Goal: Information Seeking & Learning: Find specific fact

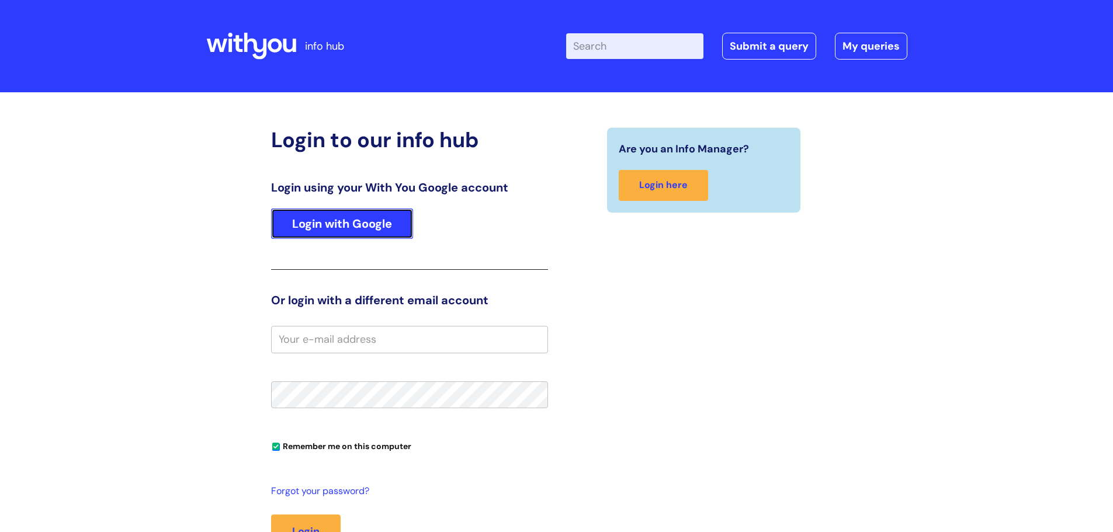
click at [343, 225] on link "Login with Google" at bounding box center [342, 224] width 142 height 30
click at [333, 225] on link "Login with Google" at bounding box center [342, 224] width 142 height 30
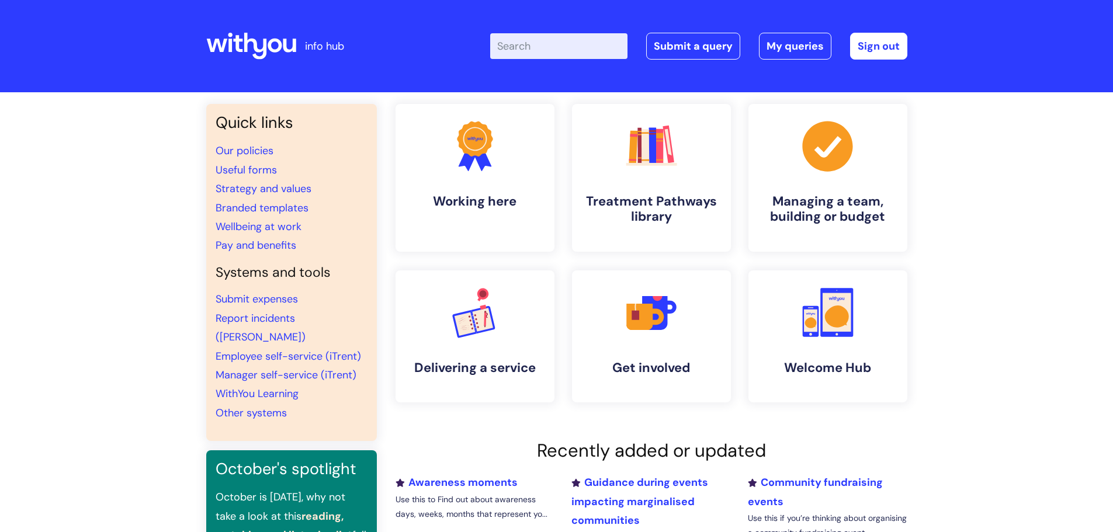
click at [530, 51] on input "Enter your search term here..." at bounding box center [558, 46] width 137 height 26
click at [571, 41] on input "Enter your search term here..." at bounding box center [558, 46] width 137 height 26
type input "discp[linary"
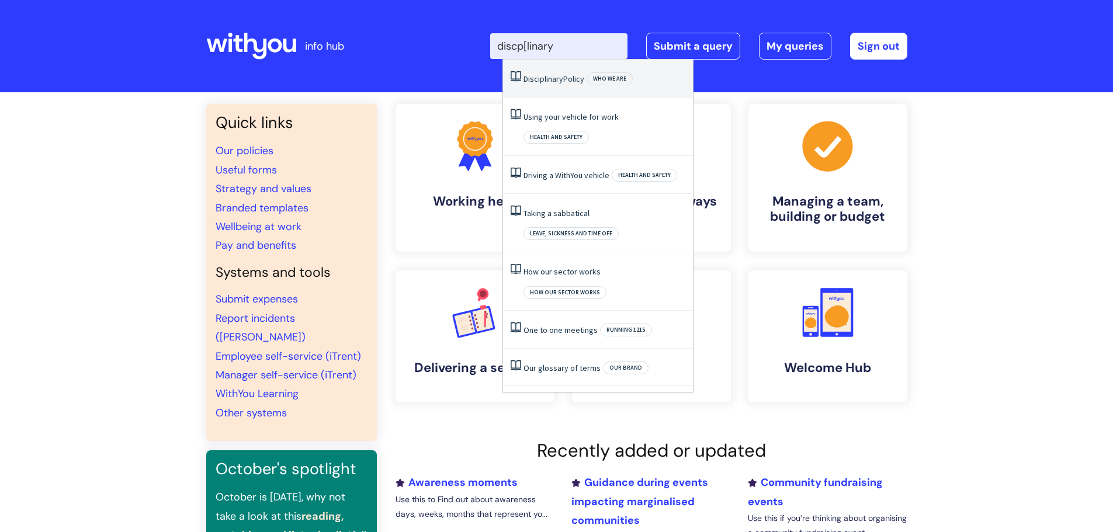
click at [565, 78] on link "Disciplinary Policy" at bounding box center [553, 79] width 61 height 11
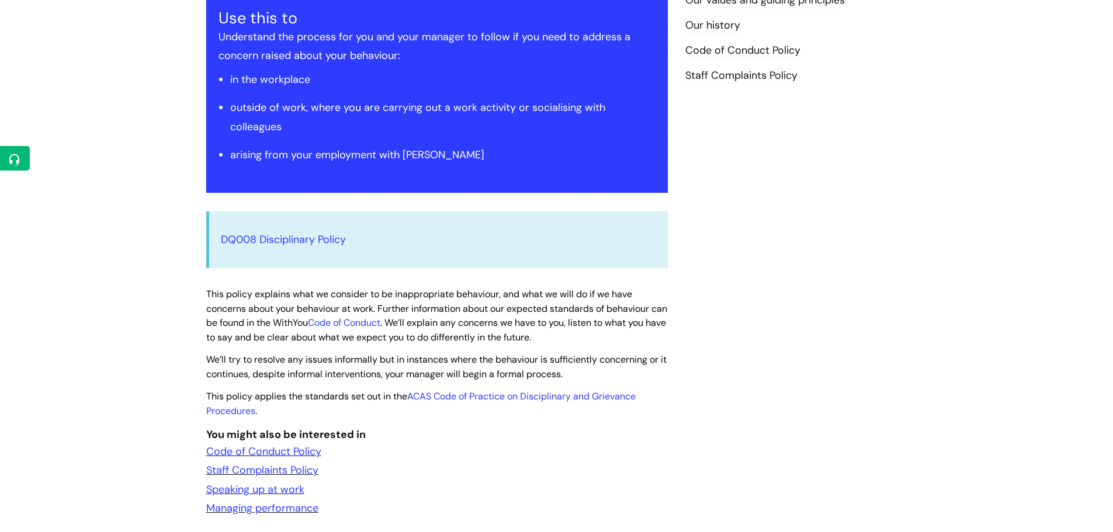
scroll to position [234, 0]
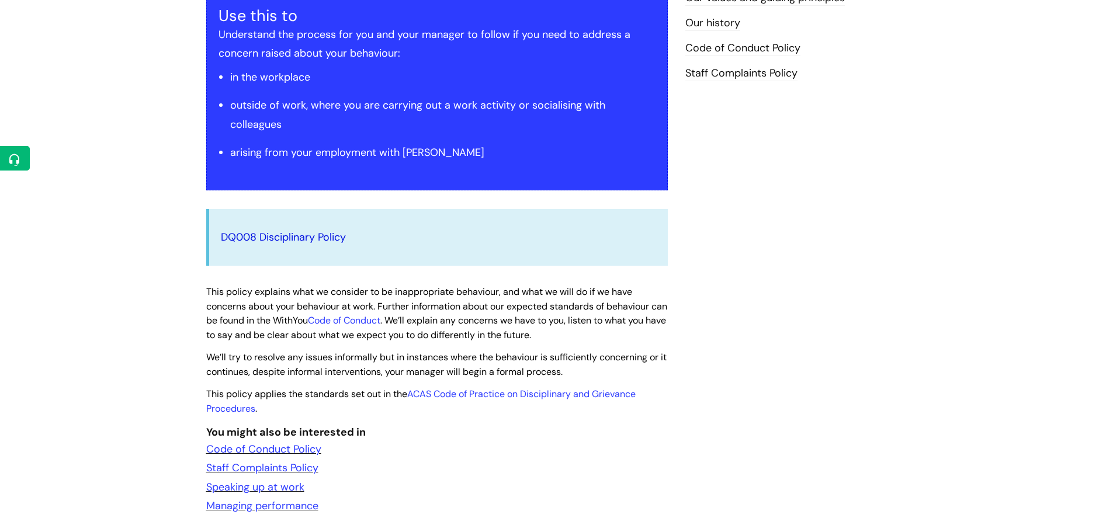
click at [297, 239] on link "DQ008 Disciplinary Policy" at bounding box center [283, 237] width 125 height 14
click at [302, 234] on link "DQ008 Disciplinary Policy" at bounding box center [283, 237] width 125 height 14
